Goal: Find specific page/section: Find specific page/section

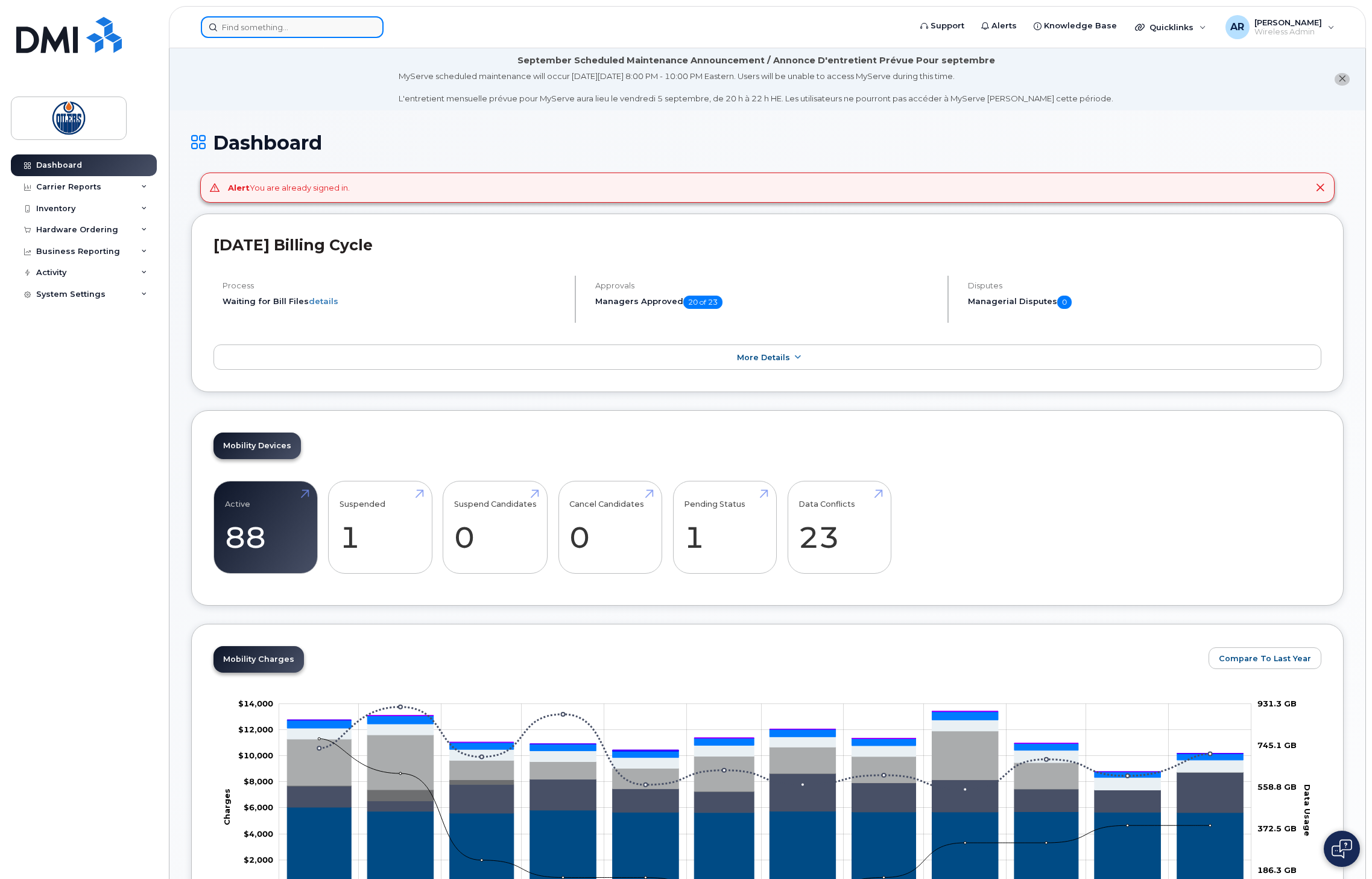
click at [276, 23] on input at bounding box center [292, 27] width 183 height 22
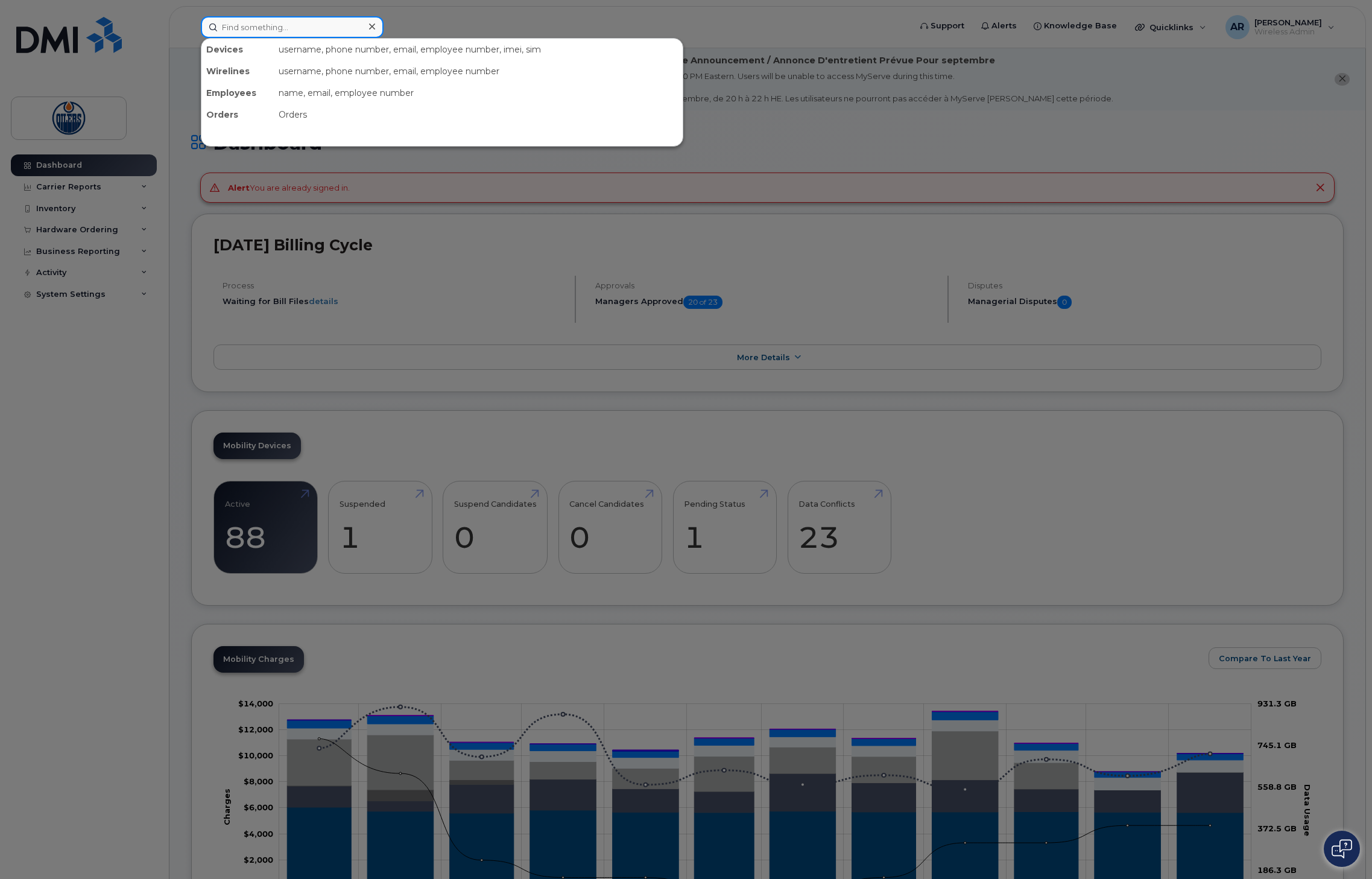
click at [224, 25] on input at bounding box center [292, 27] width 183 height 22
type input "euro"
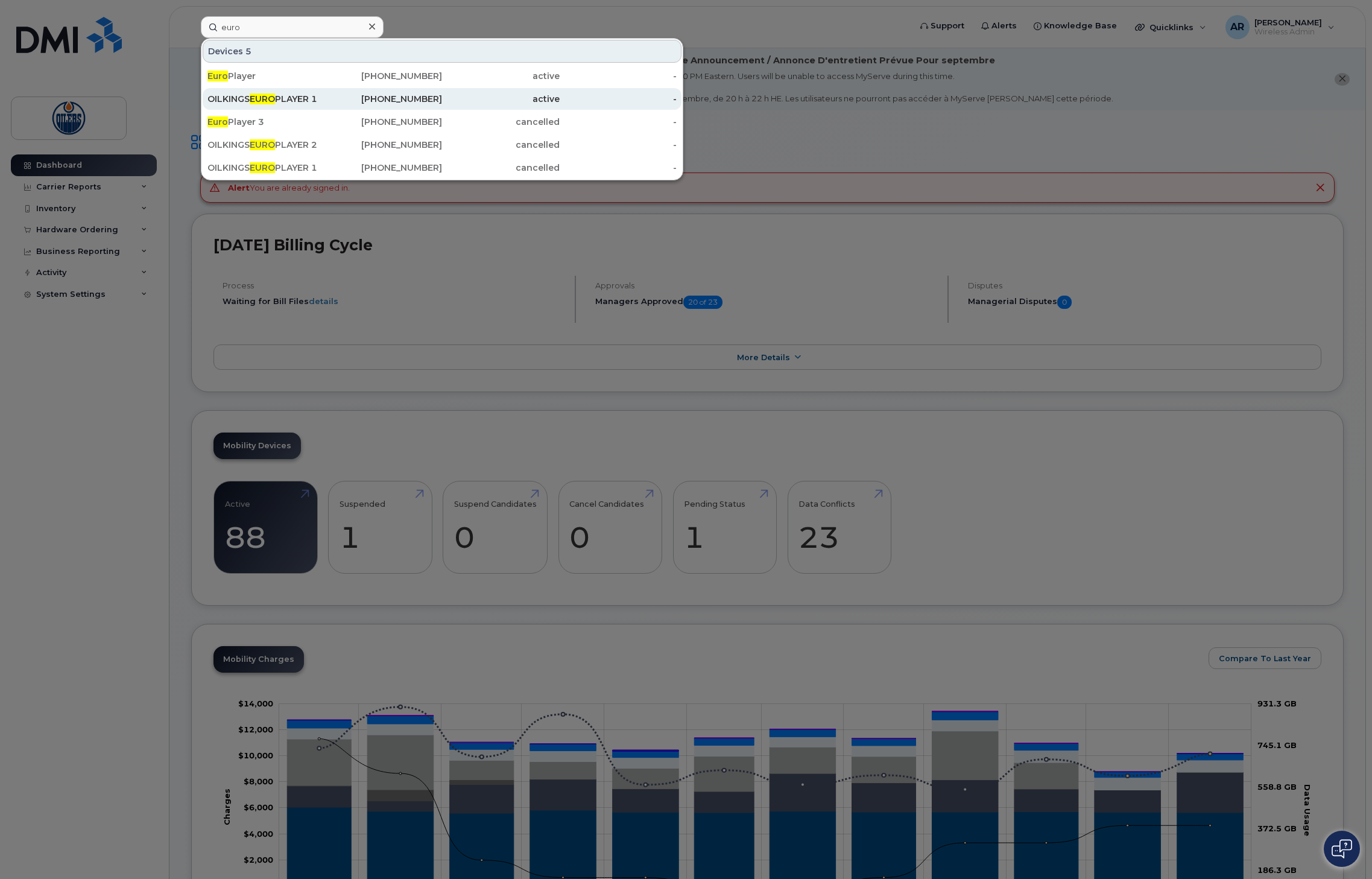
click at [230, 102] on div "OILKINGS EURO PLAYER 1" at bounding box center [266, 99] width 118 height 12
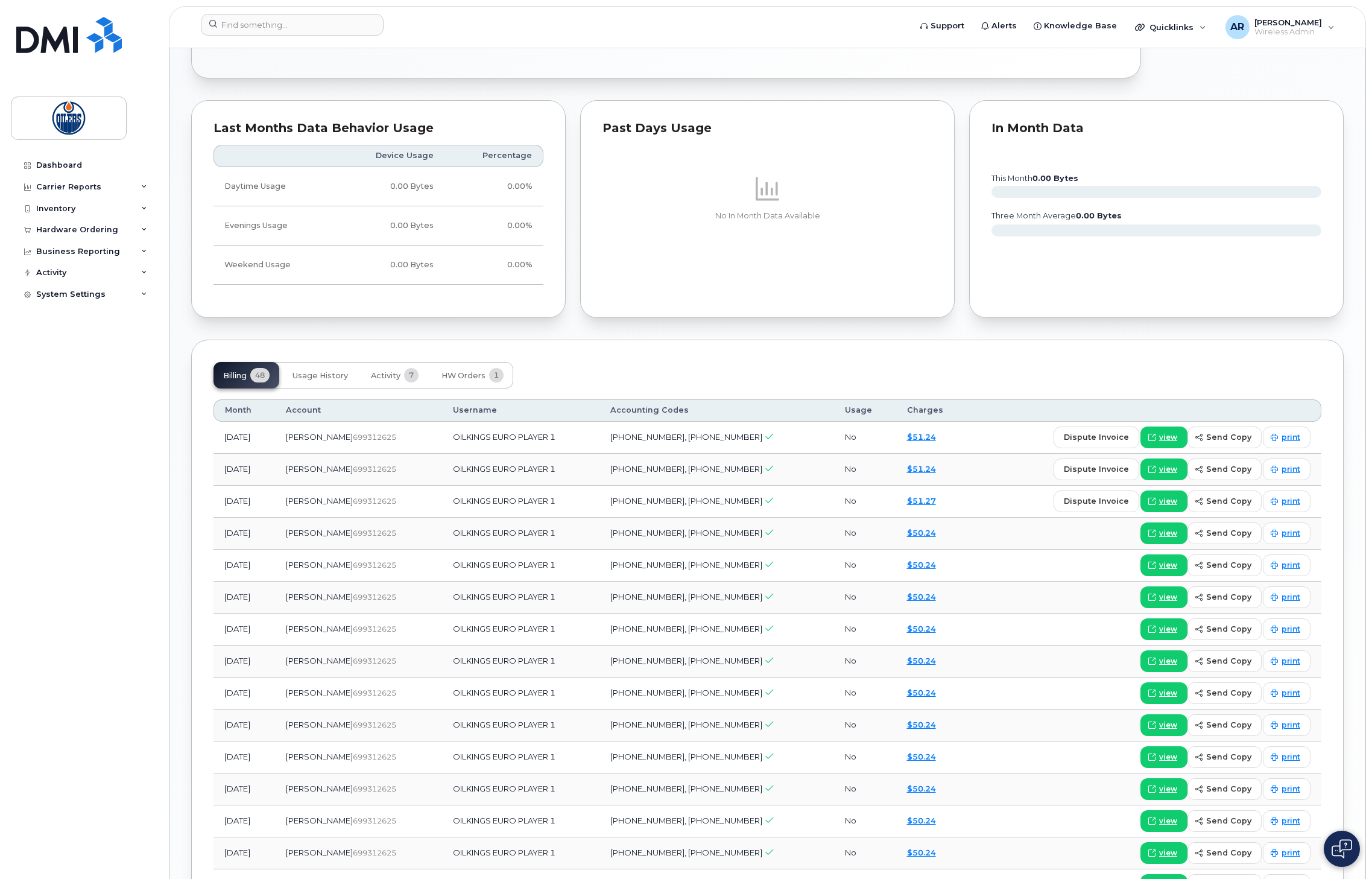
scroll to position [757, 0]
click at [920, 433] on link "$51.24" at bounding box center [921, 434] width 29 height 10
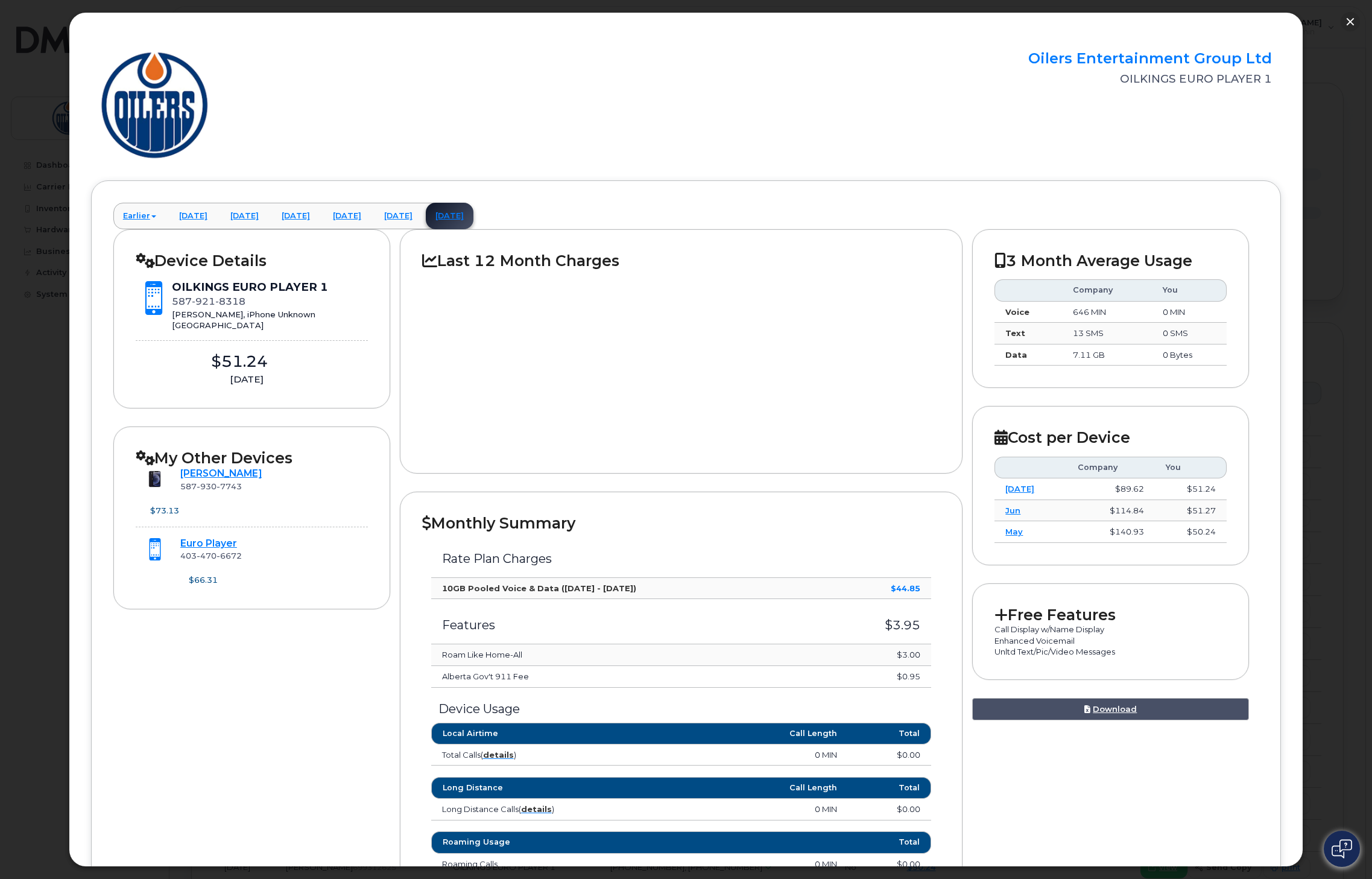
scroll to position [0, 0]
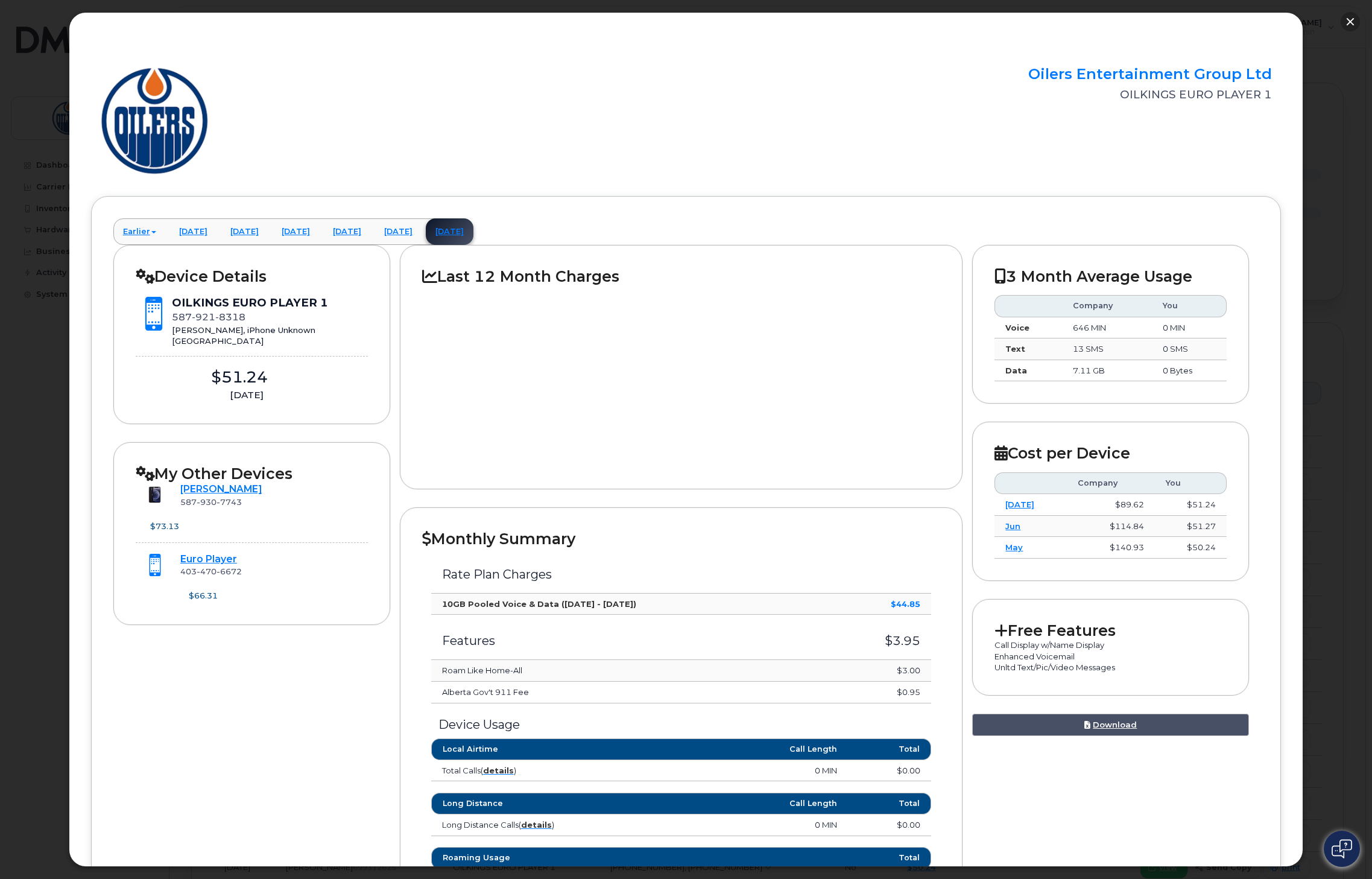
click at [1345, 20] on button "button" at bounding box center [1350, 22] width 19 height 19
